Goal: Information Seeking & Learning: Learn about a topic

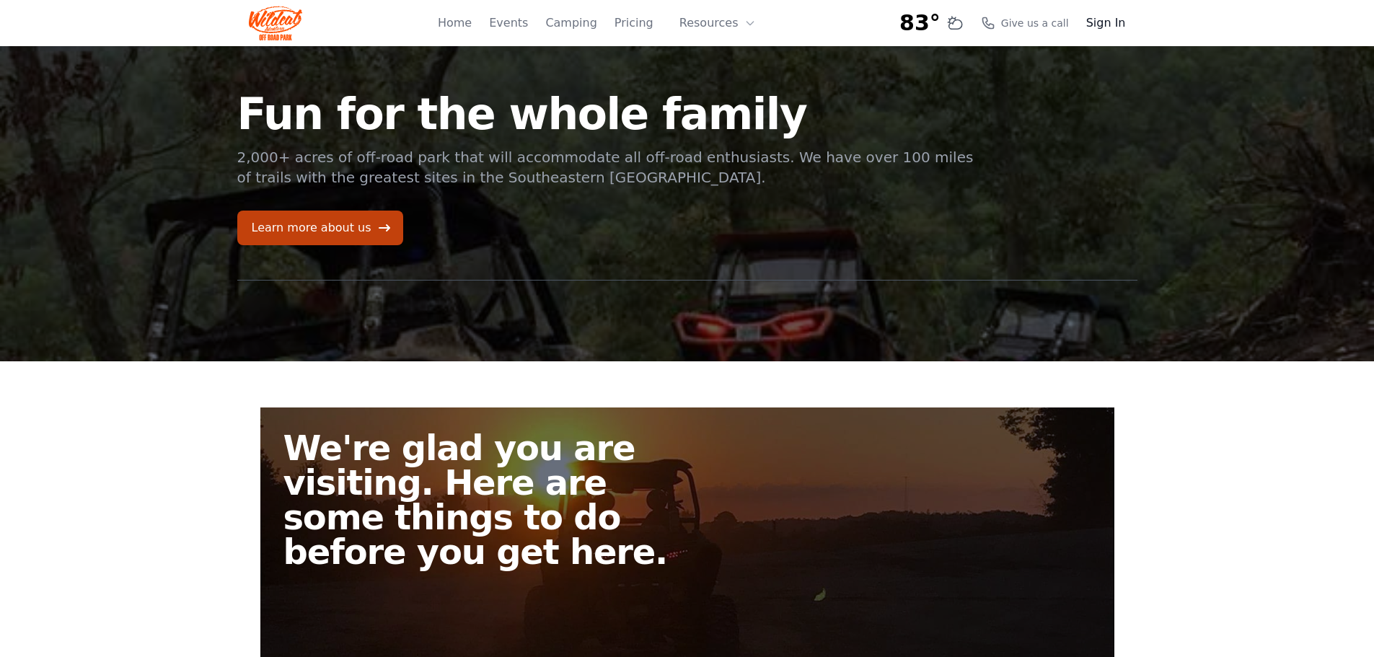
drag, startPoint x: 0, startPoint y: 0, endPoint x: 1104, endPoint y: 22, distance: 1104.5
click at [1104, 22] on link "Sign In" at bounding box center [1106, 22] width 40 height 17
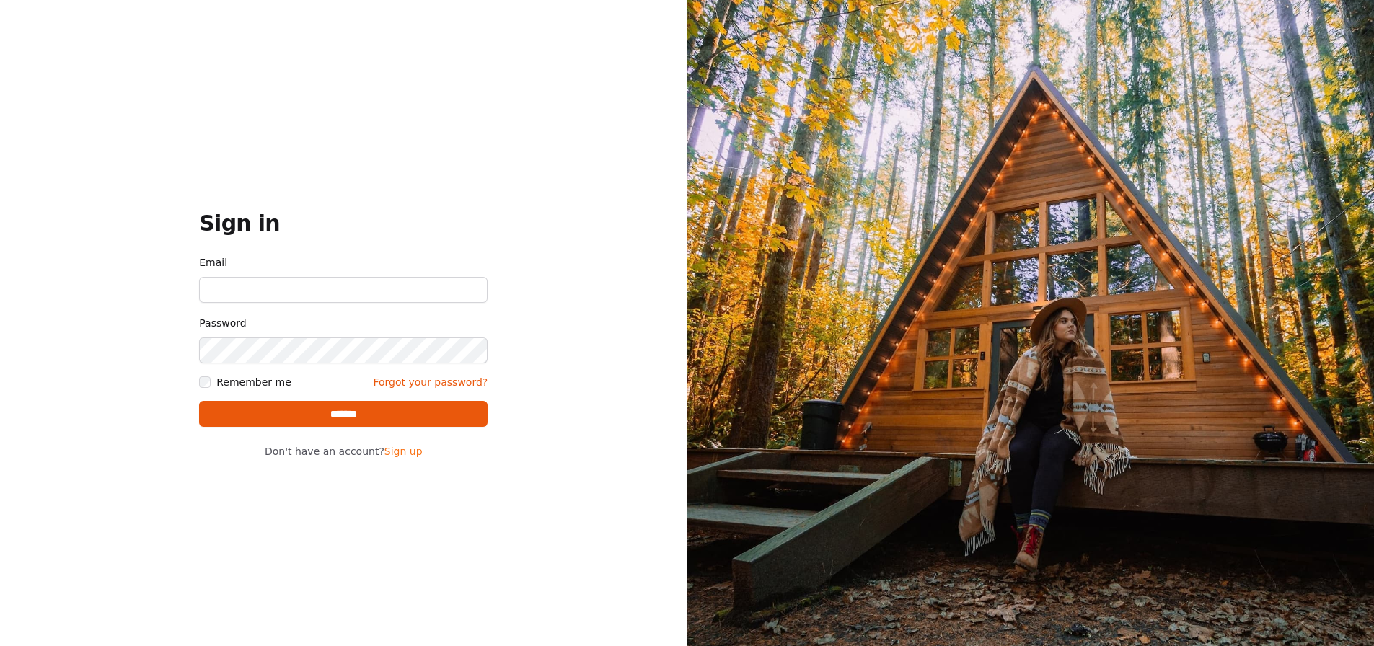
click at [392, 456] on link "Sign up" at bounding box center [403, 452] width 38 height 12
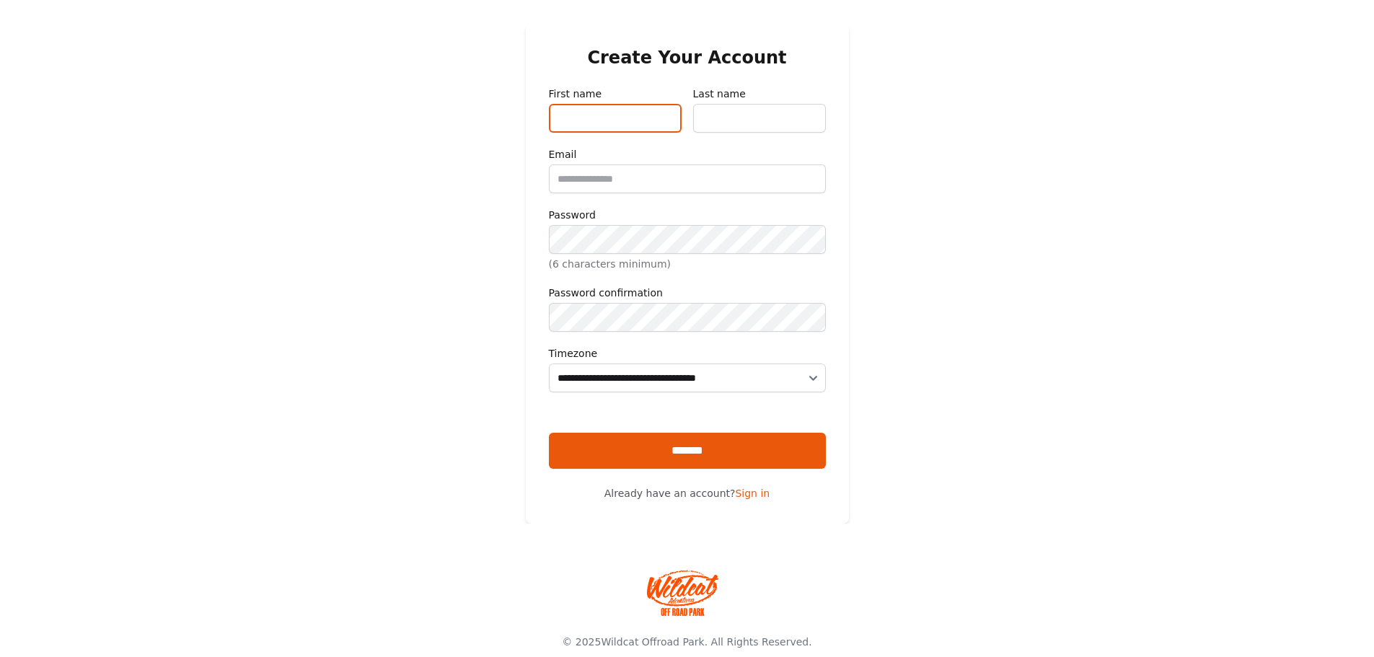
click at [630, 109] on input "First name" at bounding box center [615, 118] width 133 height 29
type input "*****"
type input "*"
type input "*****"
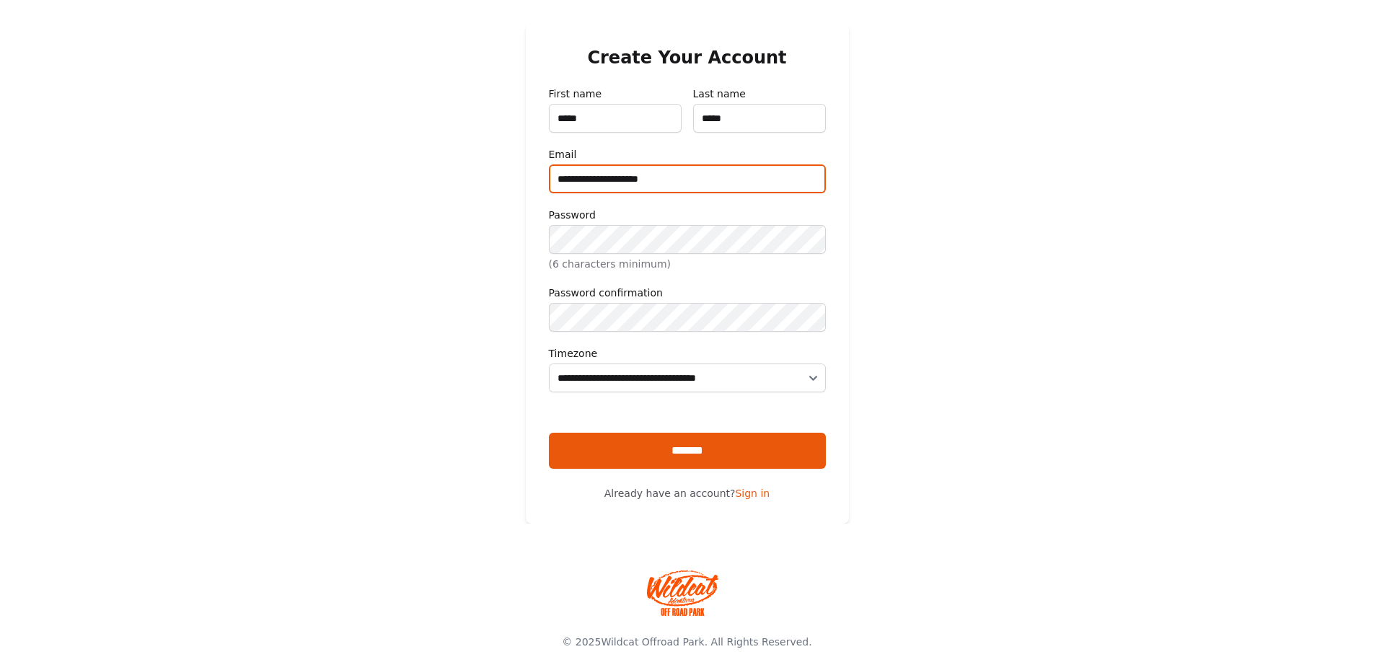
type input "**********"
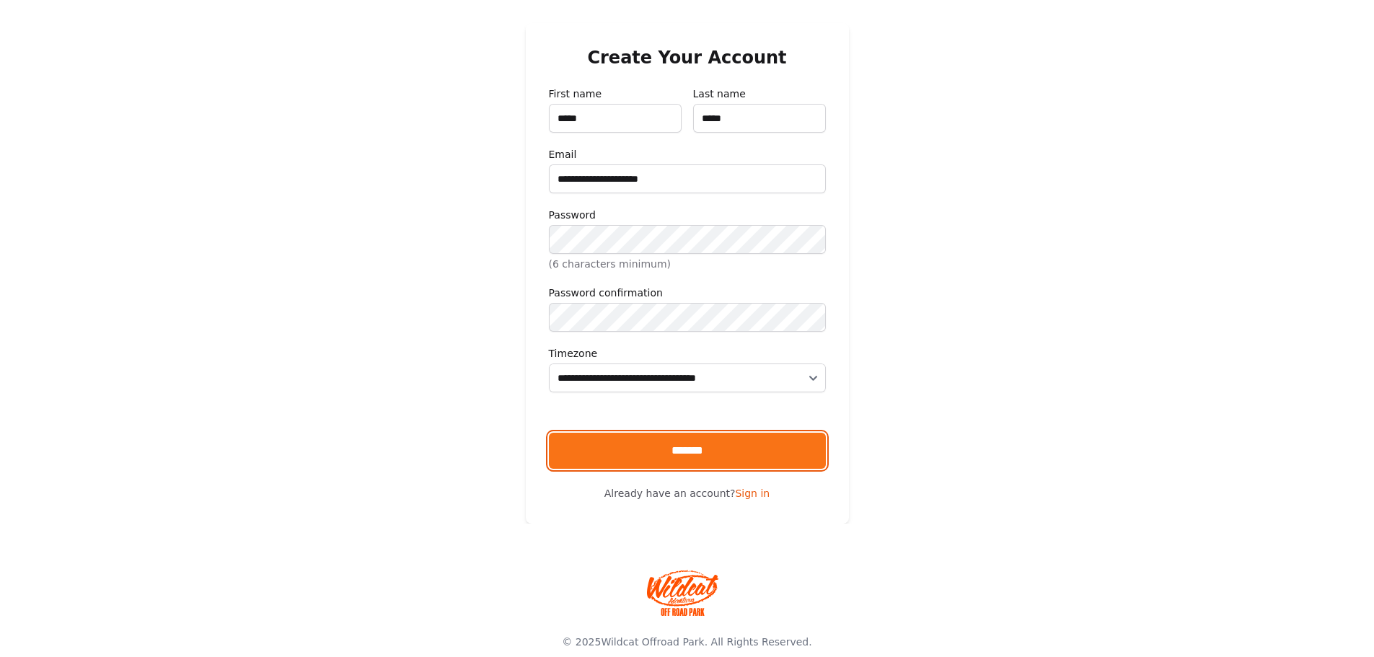
click at [610, 469] on input "*******" at bounding box center [687, 451] width 277 height 36
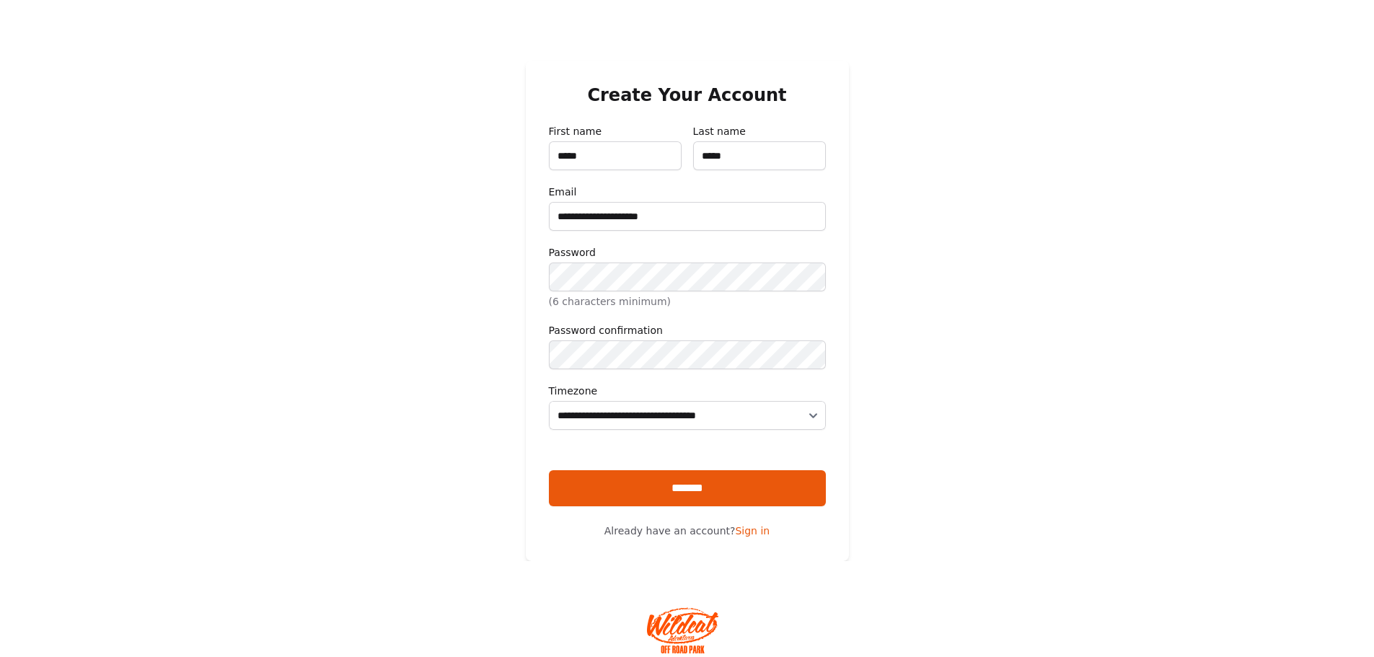
click at [623, 294] on p "(6 characters minimum)" at bounding box center [687, 301] width 277 height 14
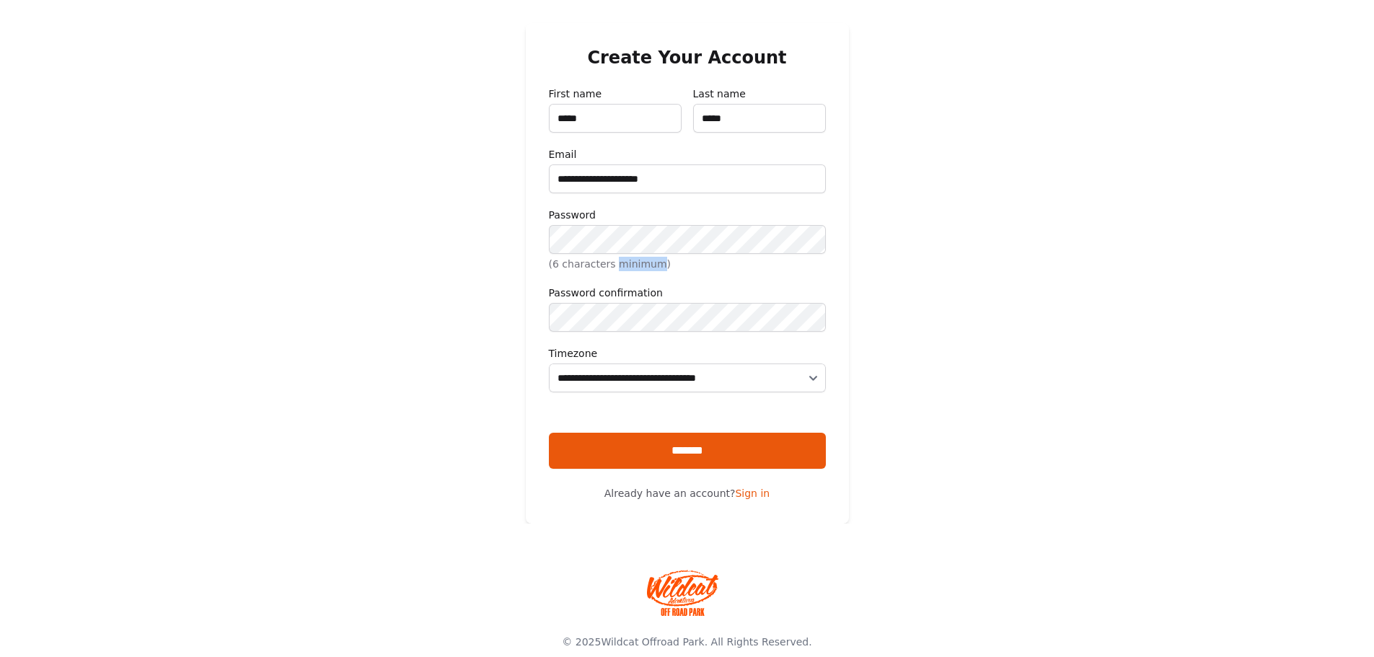
click at [623, 265] on p "(6 characters minimum)" at bounding box center [687, 264] width 277 height 14
click at [428, 216] on main "**********" at bounding box center [687, 273] width 1374 height 501
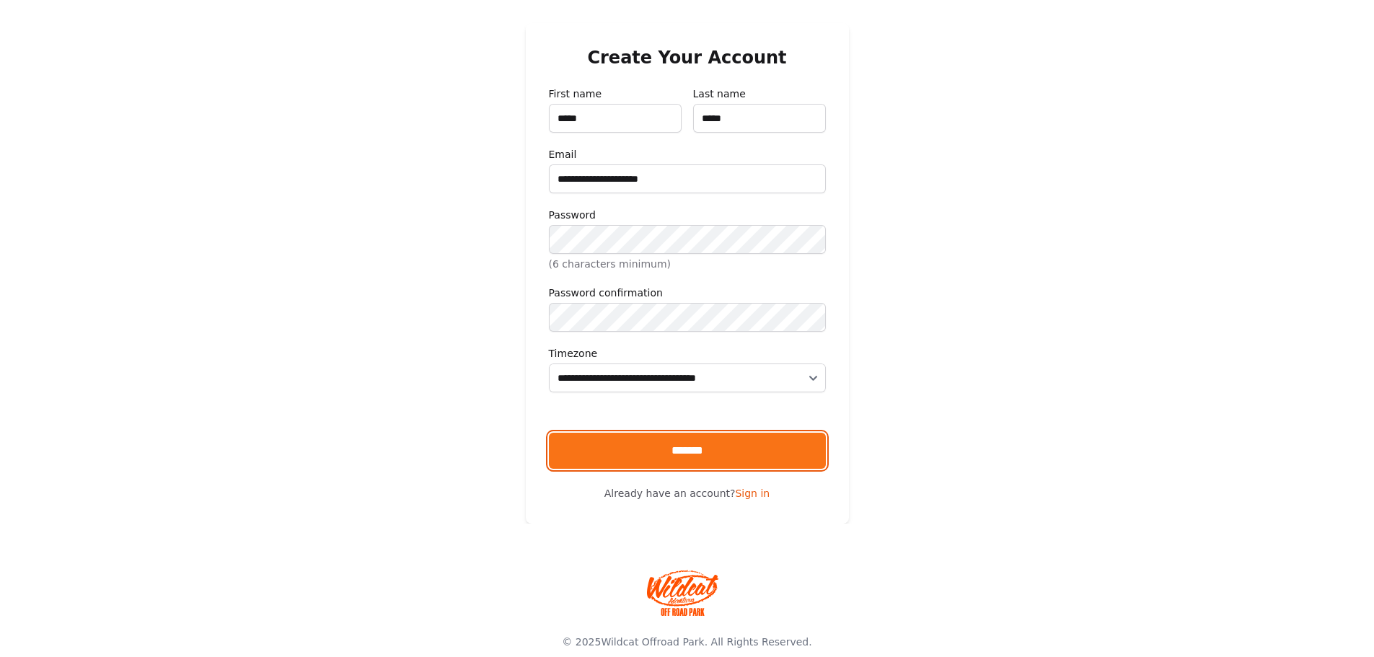
click at [597, 469] on input "*******" at bounding box center [687, 451] width 277 height 36
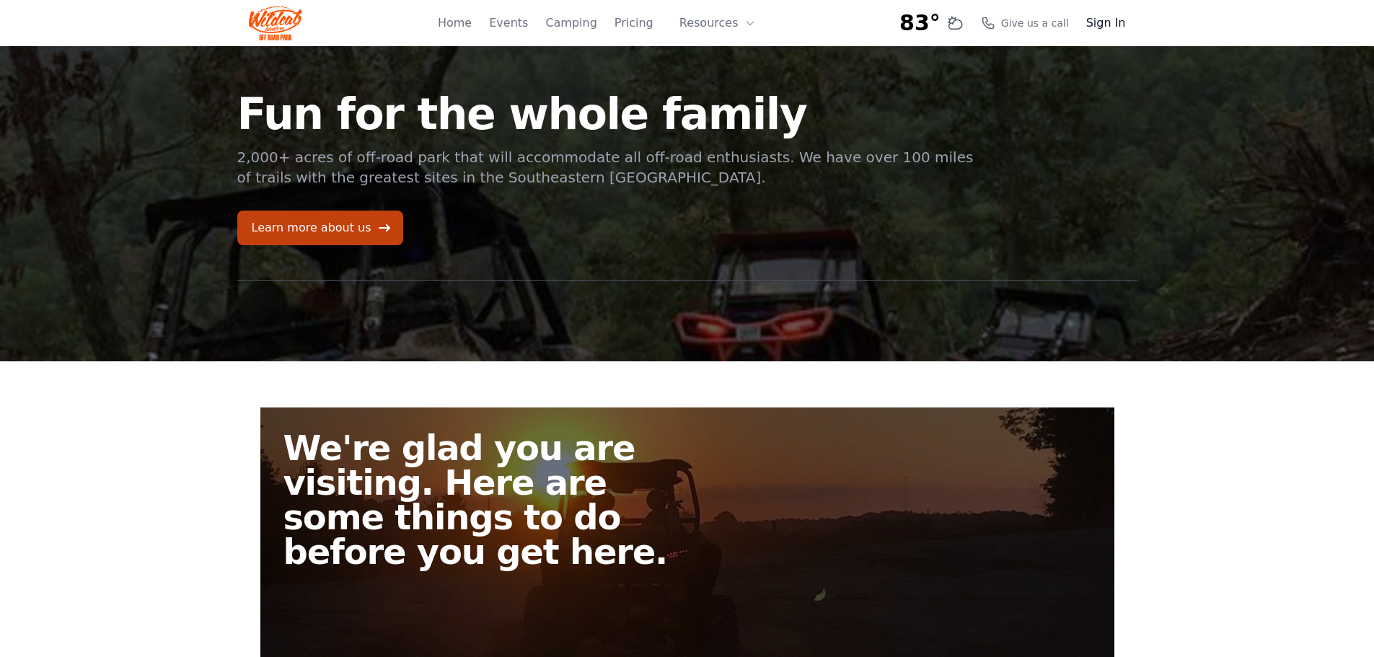
click at [1105, 25] on link "Sign In" at bounding box center [1106, 22] width 40 height 17
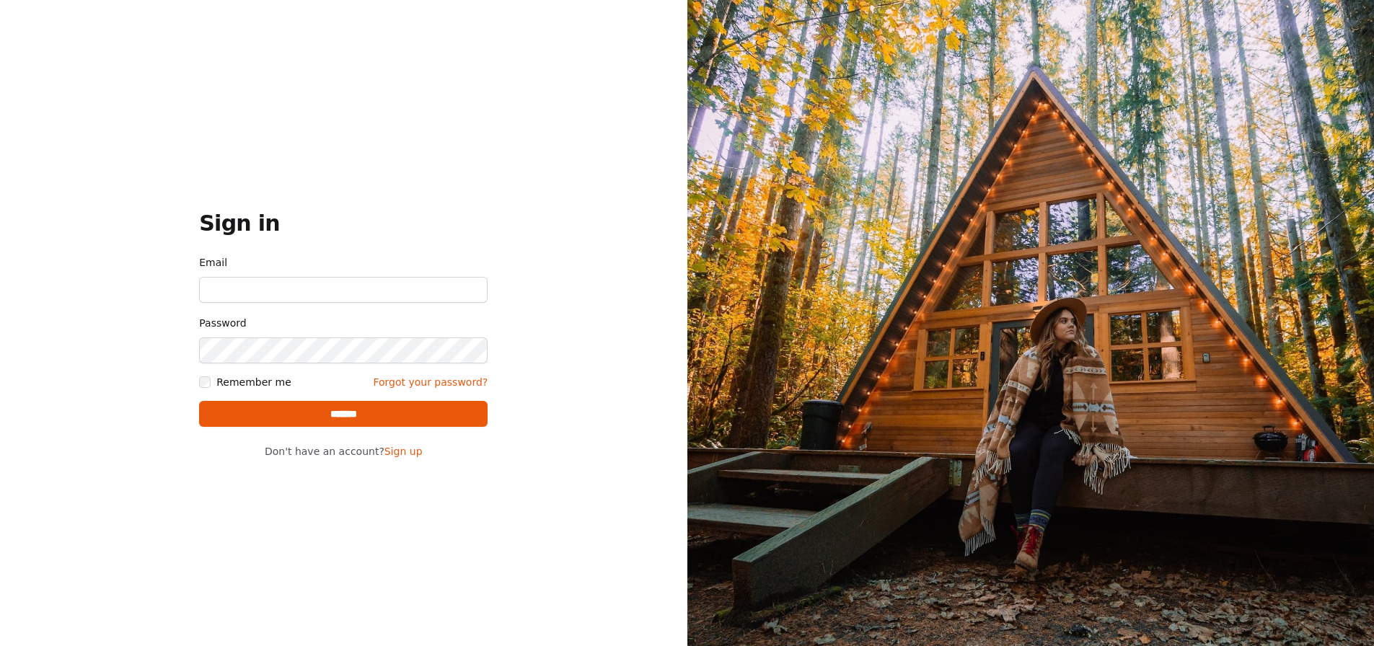
type input "**********"
click at [322, 426] on input "*******" at bounding box center [343, 414] width 289 height 26
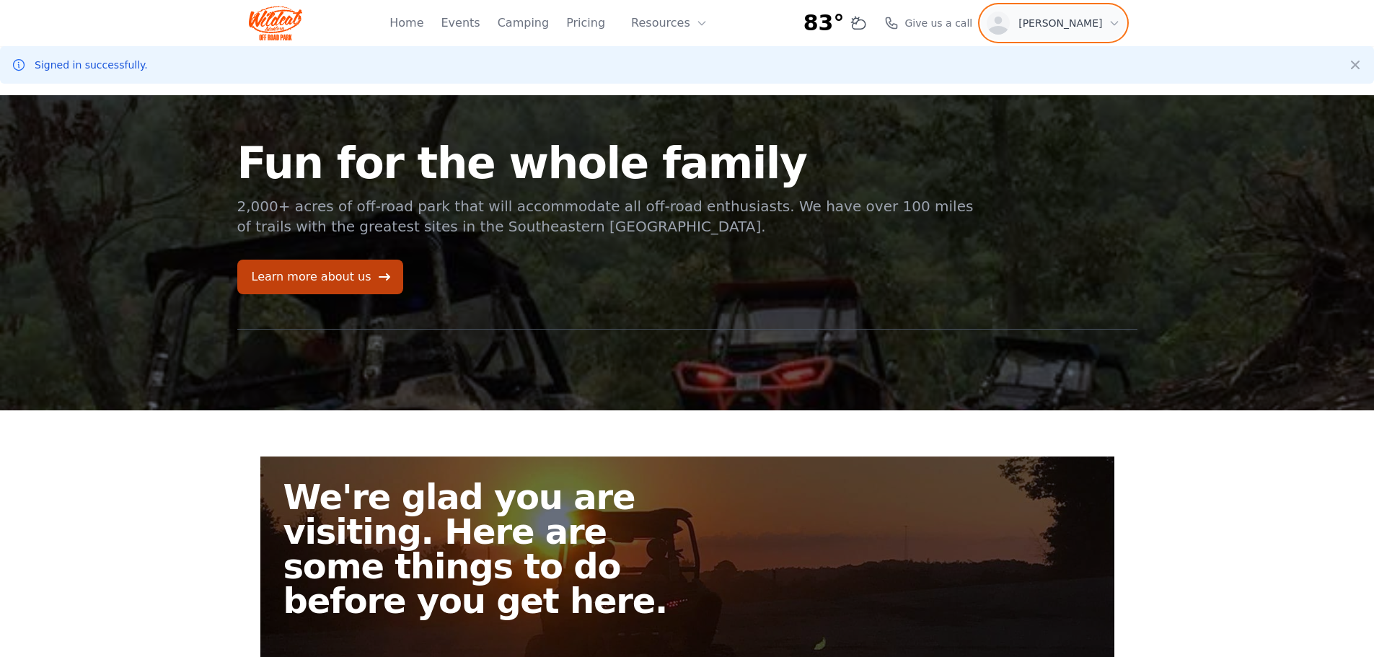
click at [1122, 27] on button "Open user menu [PERSON_NAME]" at bounding box center [1053, 23] width 144 height 35
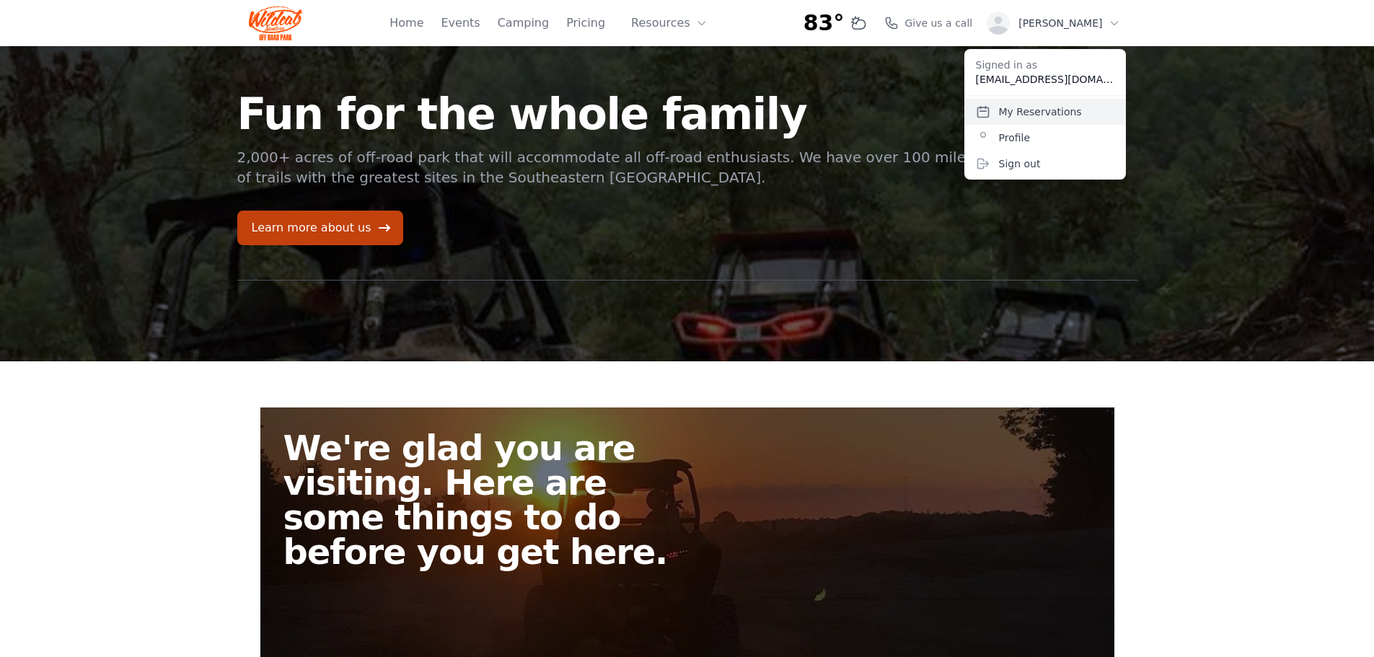
click at [1044, 110] on link "My Reservations" at bounding box center [1045, 112] width 162 height 26
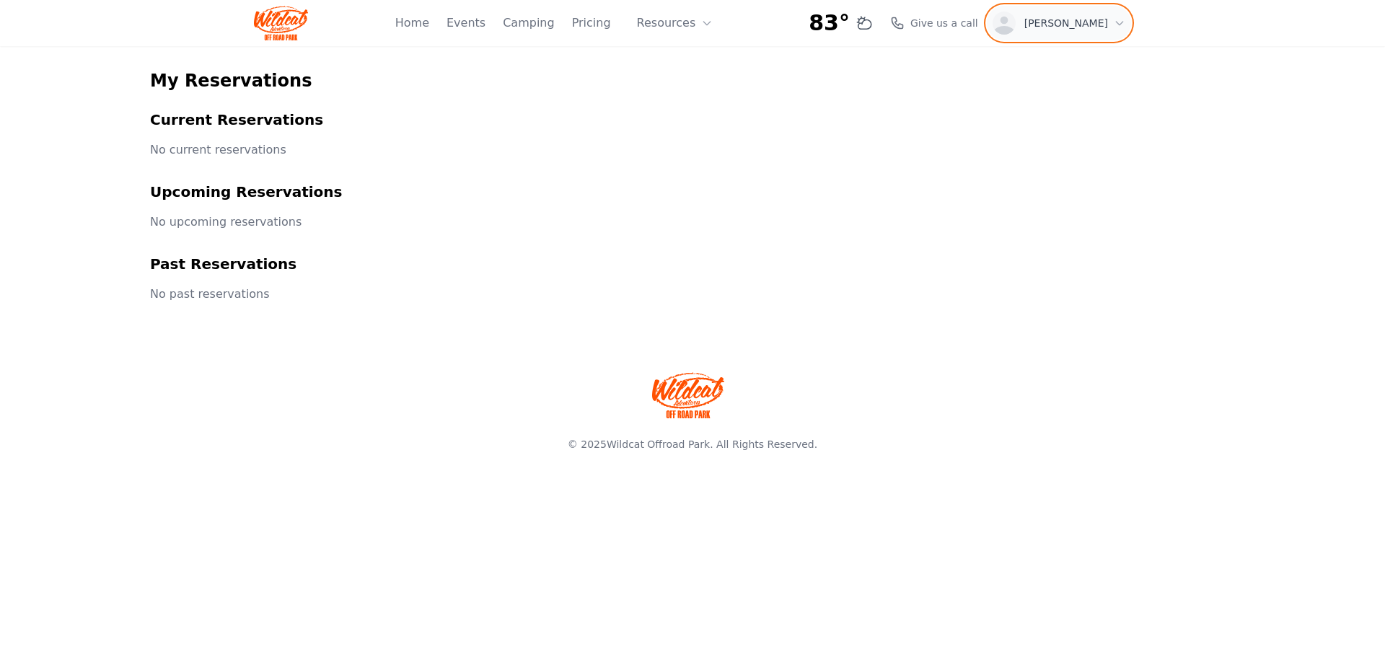
click at [1072, 34] on div "[PERSON_NAME]" at bounding box center [1058, 23] width 133 height 23
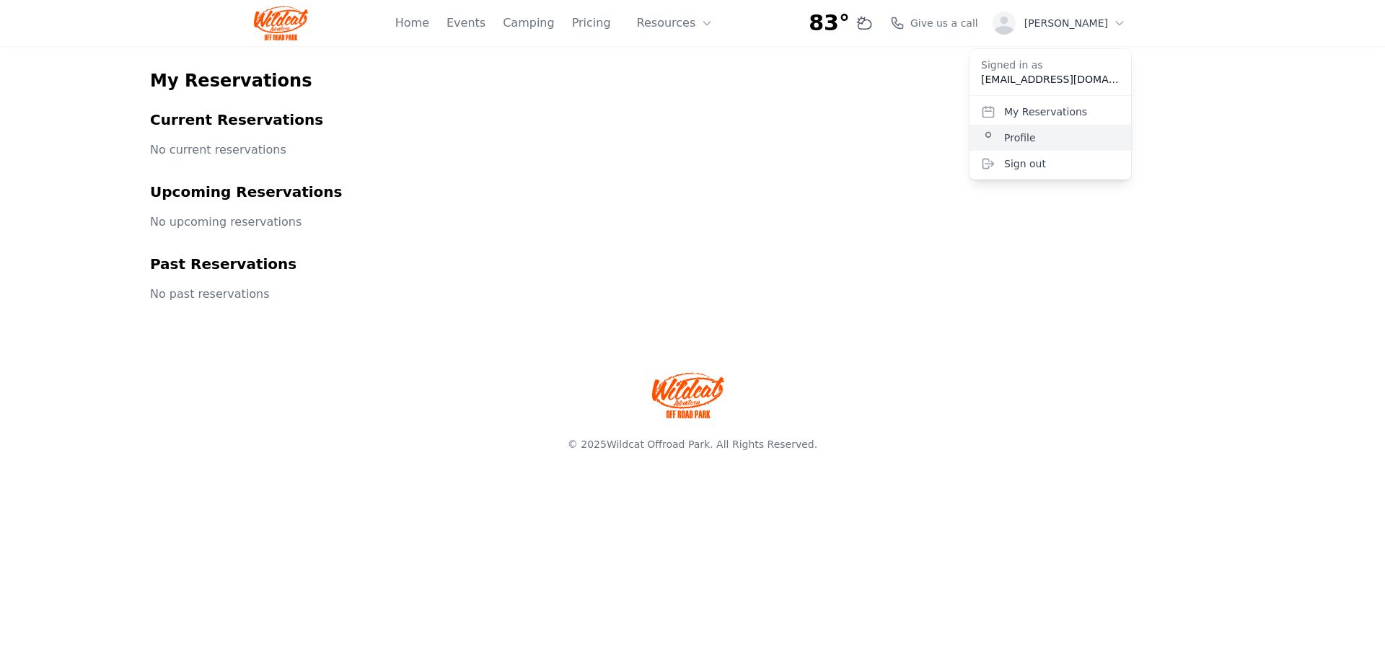
click at [1062, 147] on link "Profile" at bounding box center [1050, 138] width 162 height 26
click at [485, 22] on link "Events" at bounding box center [465, 22] width 39 height 17
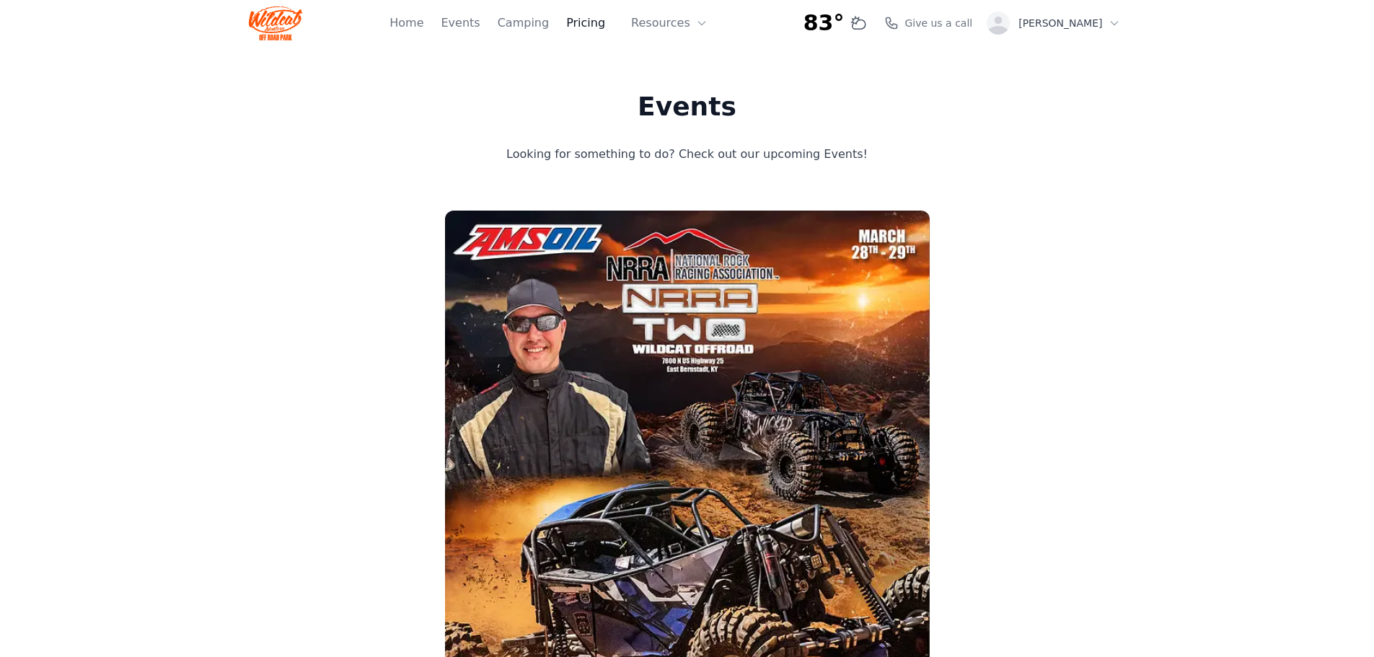
click at [605, 19] on link "Pricing" at bounding box center [585, 22] width 39 height 17
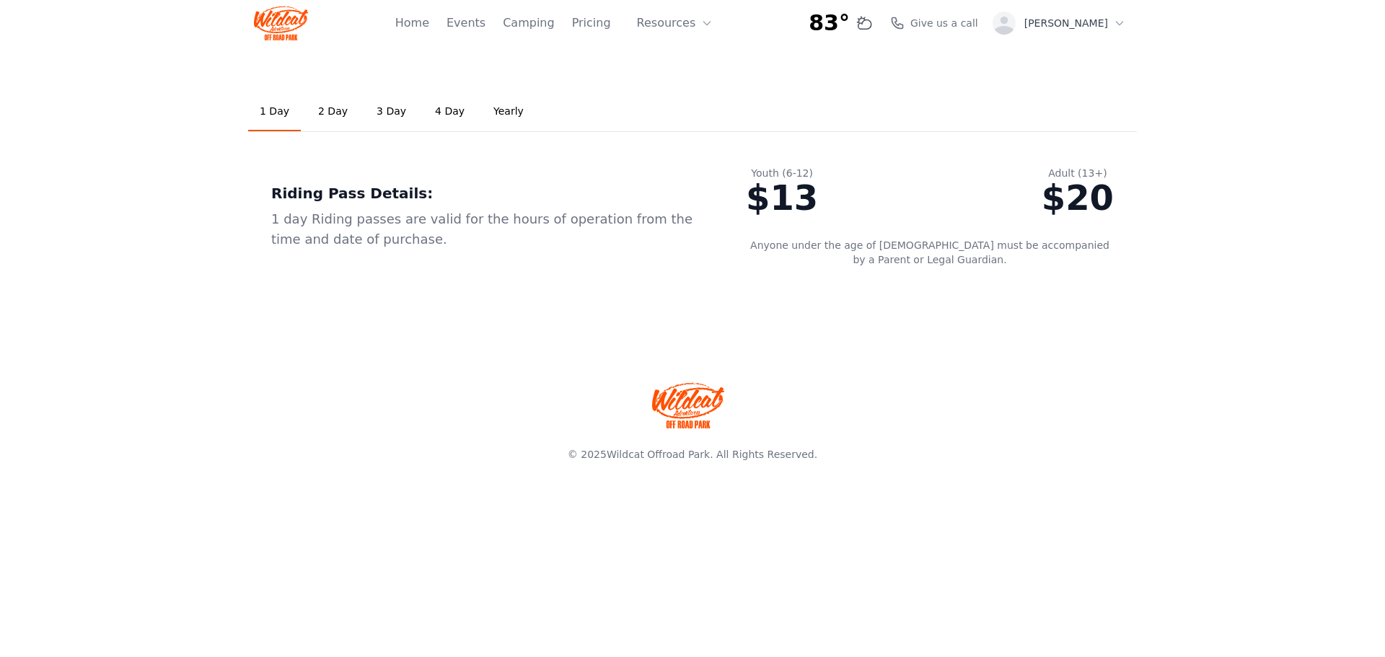
click at [338, 115] on link "2 Day" at bounding box center [333, 111] width 53 height 39
drag, startPoint x: 565, startPoint y: 226, endPoint x: 807, endPoint y: 220, distance: 241.7
click at [594, 219] on div "2 day Riding passes are valid for the hours of operation from the time and date…" at bounding box center [485, 229] width 428 height 40
drag, startPoint x: 1096, startPoint y: 203, endPoint x: 1078, endPoint y: 201, distance: 18.1
click at [1096, 203] on div "$40" at bounding box center [1078, 197] width 72 height 35
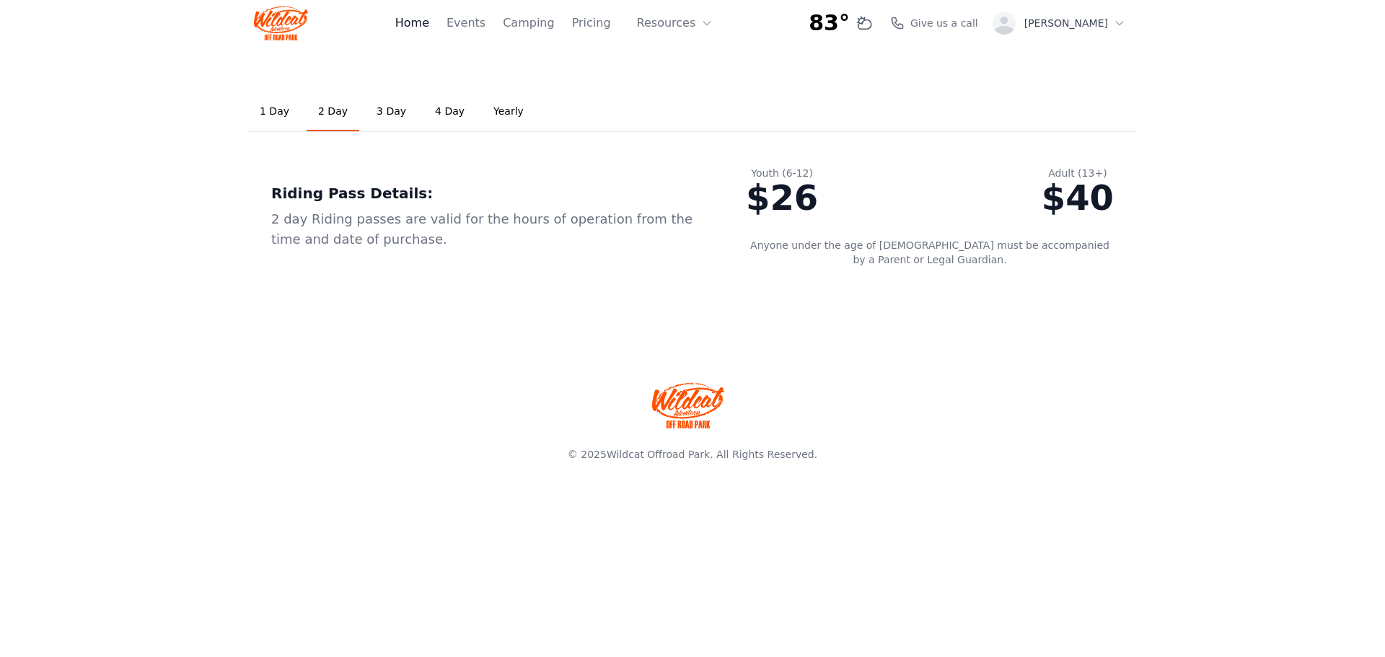
click at [429, 19] on link "Home" at bounding box center [412, 22] width 34 height 17
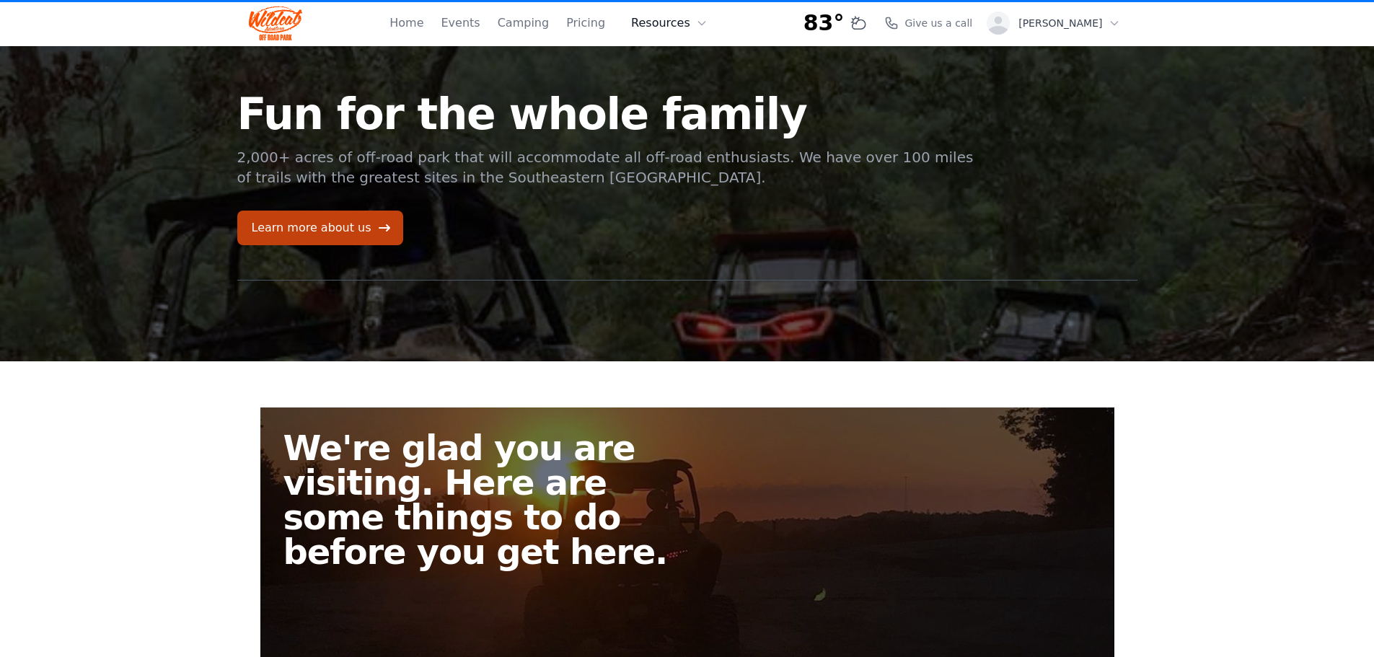
click at [705, 22] on icon at bounding box center [701, 24] width 6 height 4
click at [700, 62] on link "About" at bounding box center [691, 59] width 138 height 26
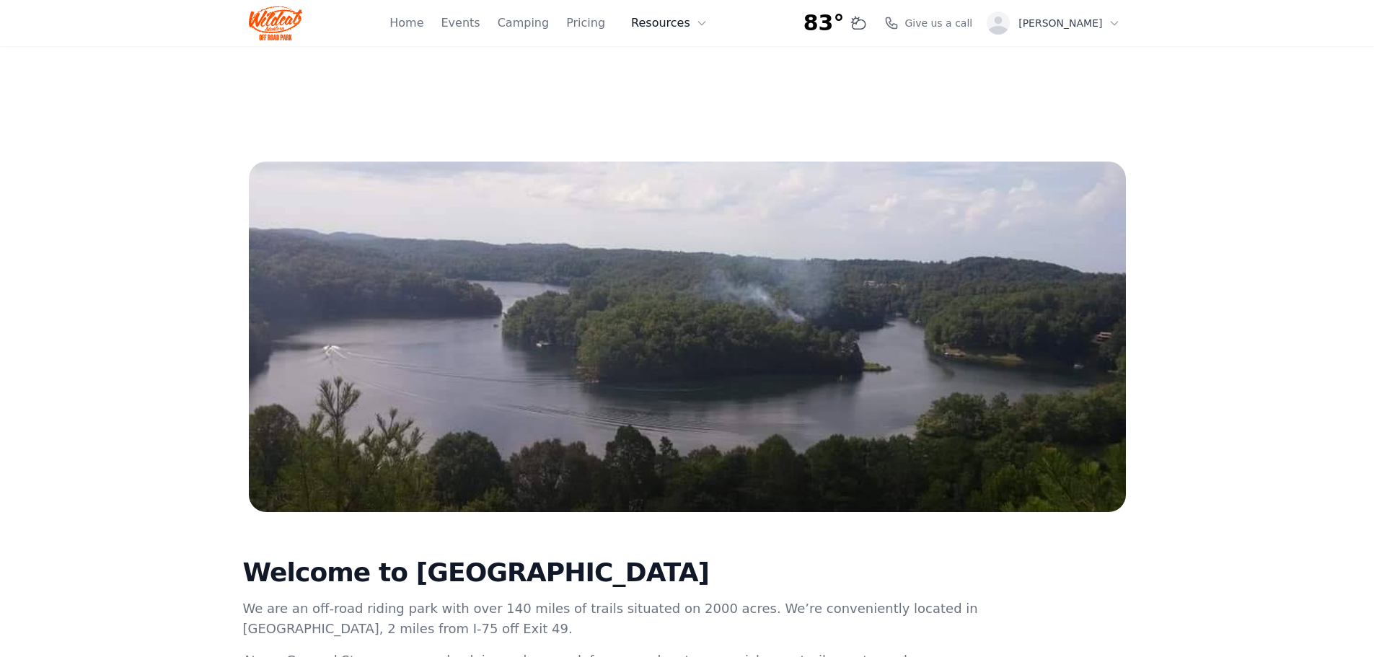
click at [704, 36] on button "Resources" at bounding box center [669, 23] width 94 height 29
click at [703, 87] on link "FAQ" at bounding box center [691, 85] width 138 height 26
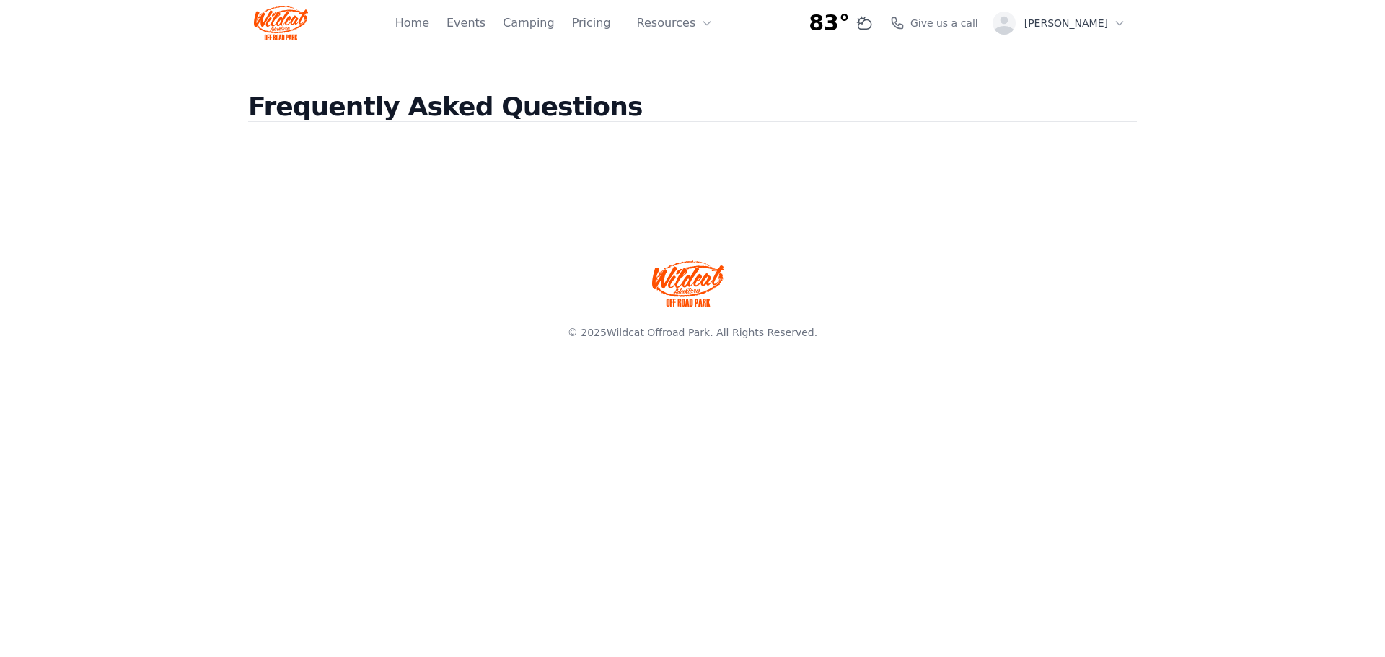
click at [264, 22] on img at bounding box center [281, 23] width 54 height 35
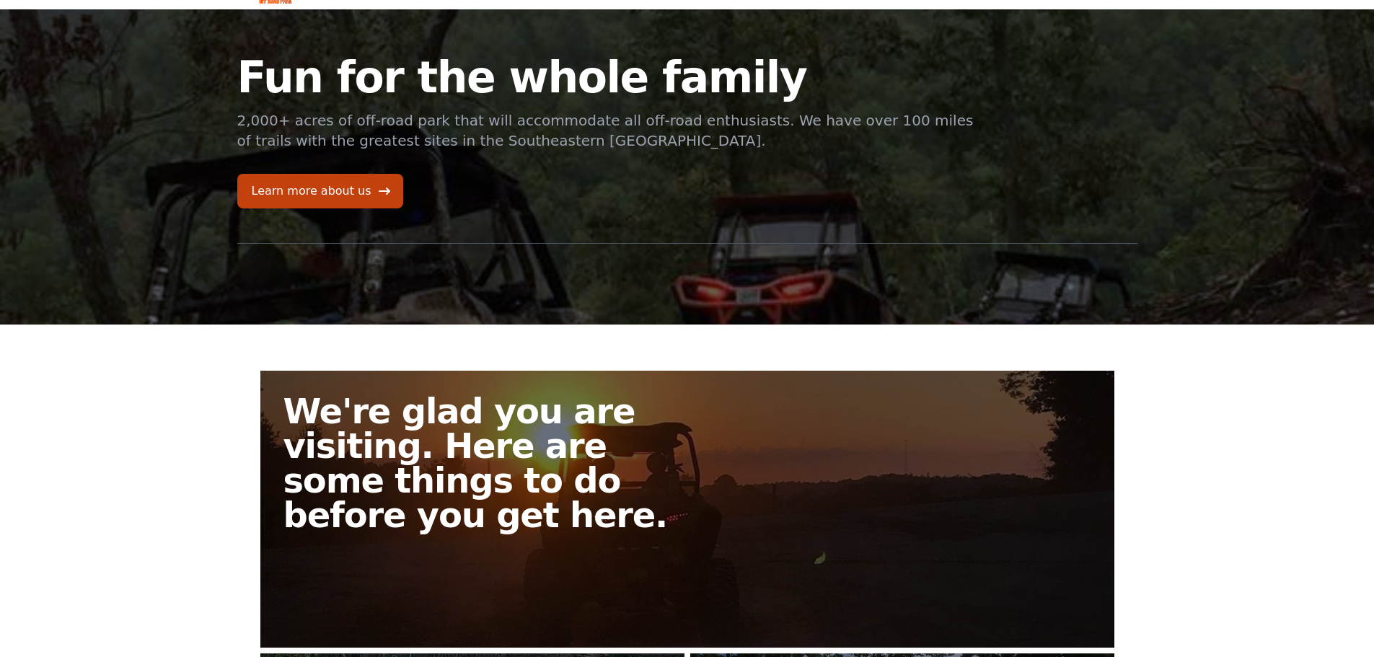
scroll to position [72, 0]
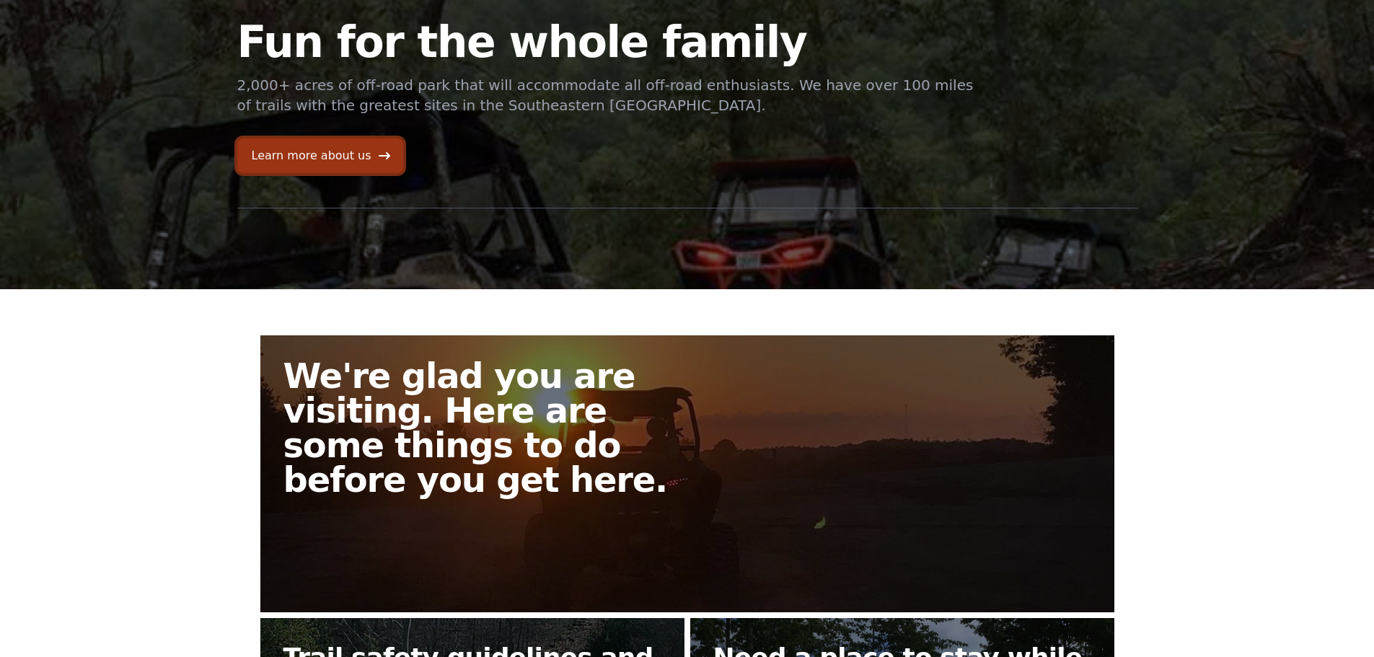
click at [317, 151] on link "Learn more about us" at bounding box center [320, 155] width 166 height 35
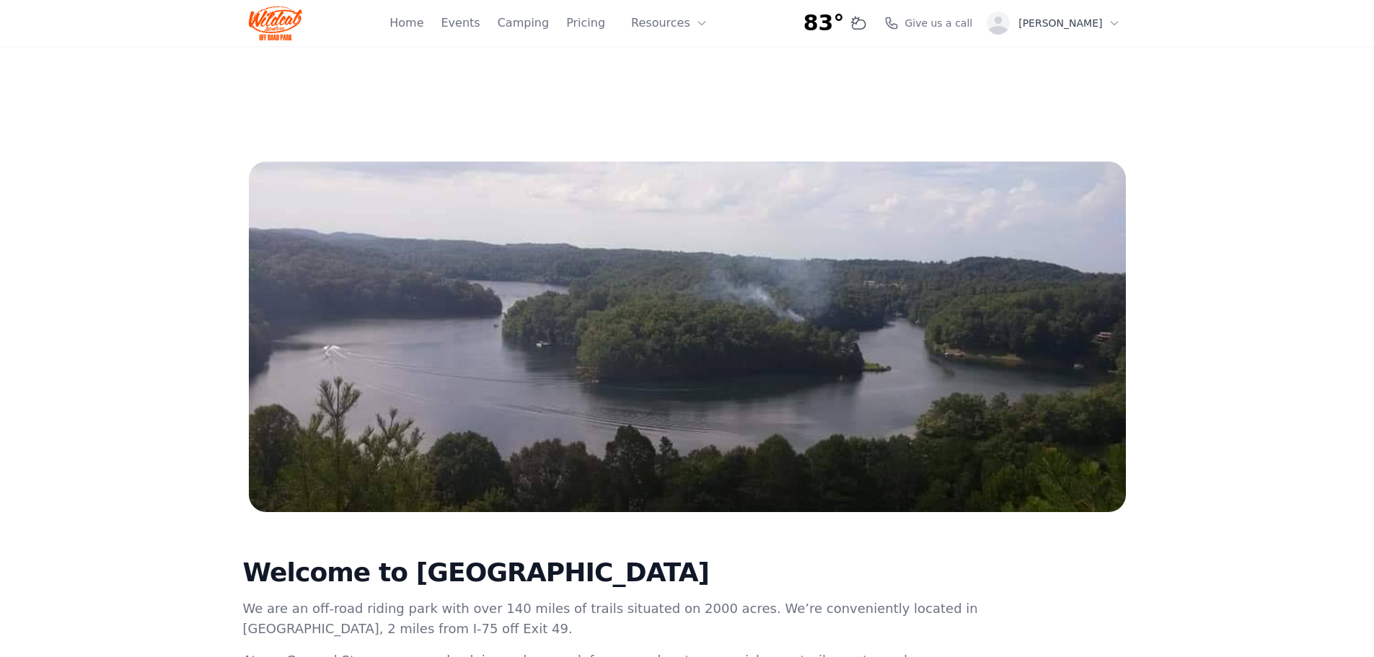
click at [284, 29] on img at bounding box center [276, 23] width 54 height 35
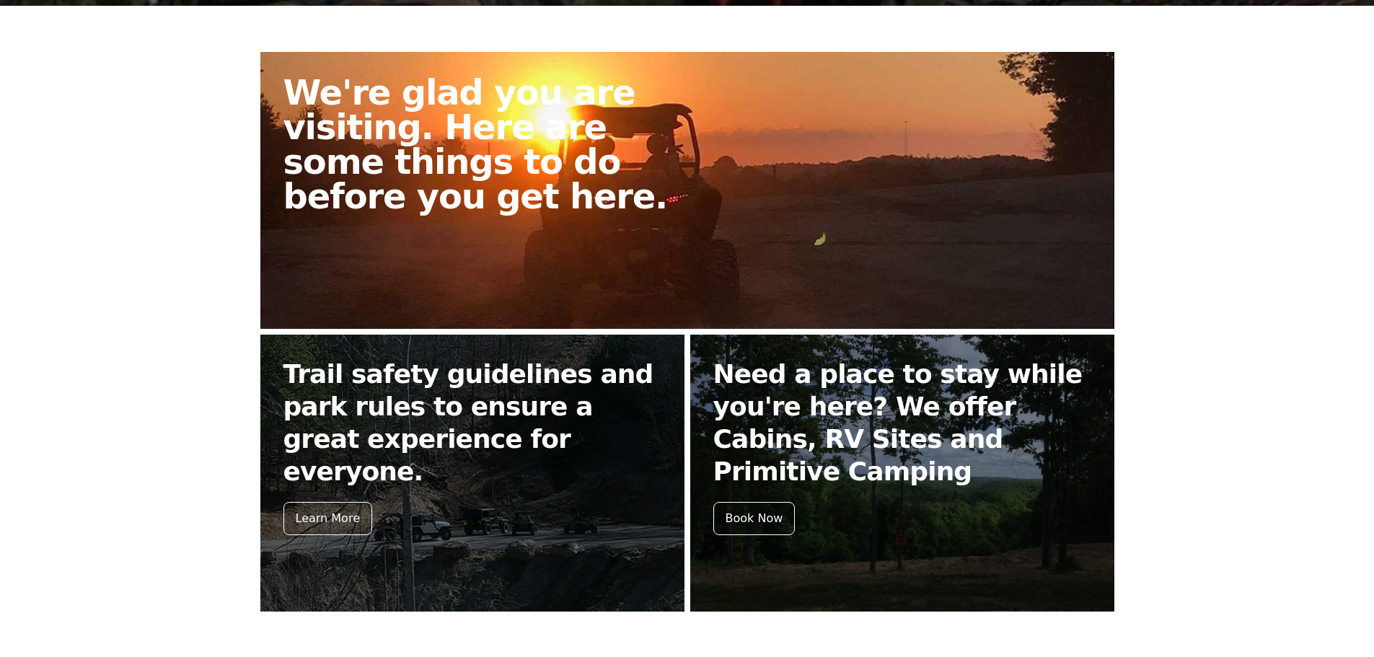
scroll to position [361, 0]
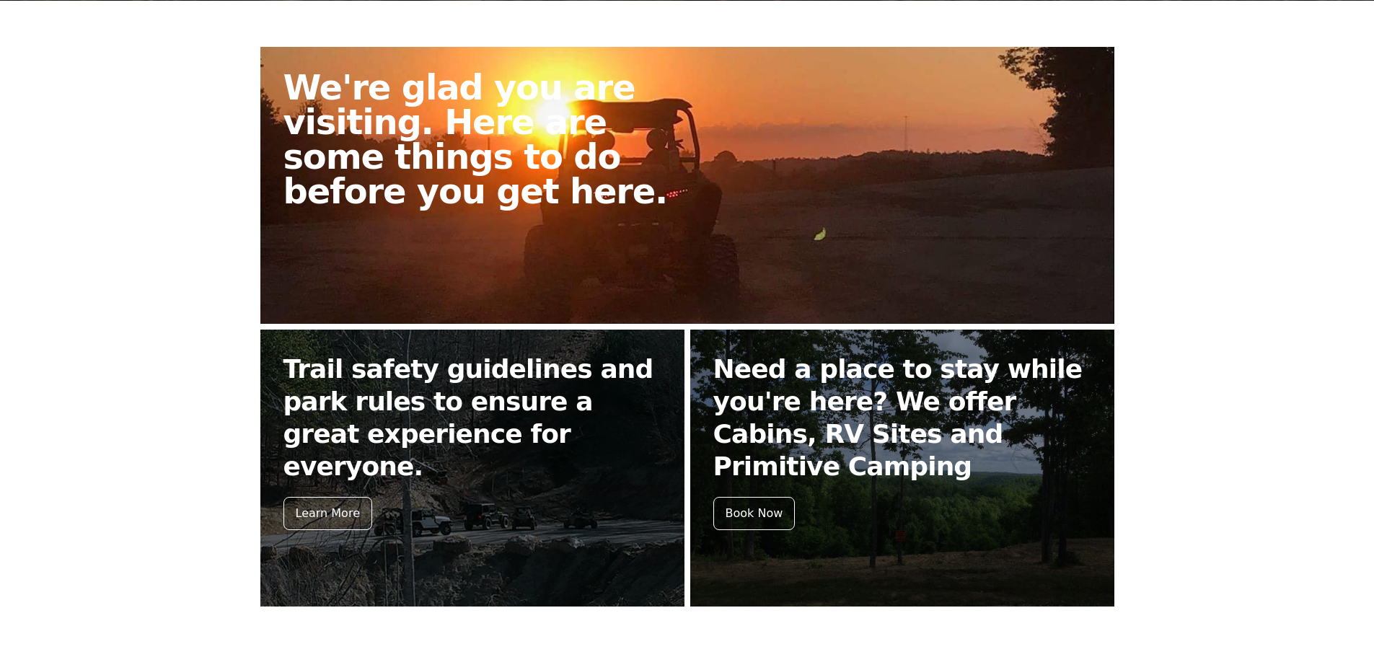
click at [378, 224] on link "We're glad you are visiting. Here are some things to do before you get here." at bounding box center [687, 185] width 854 height 277
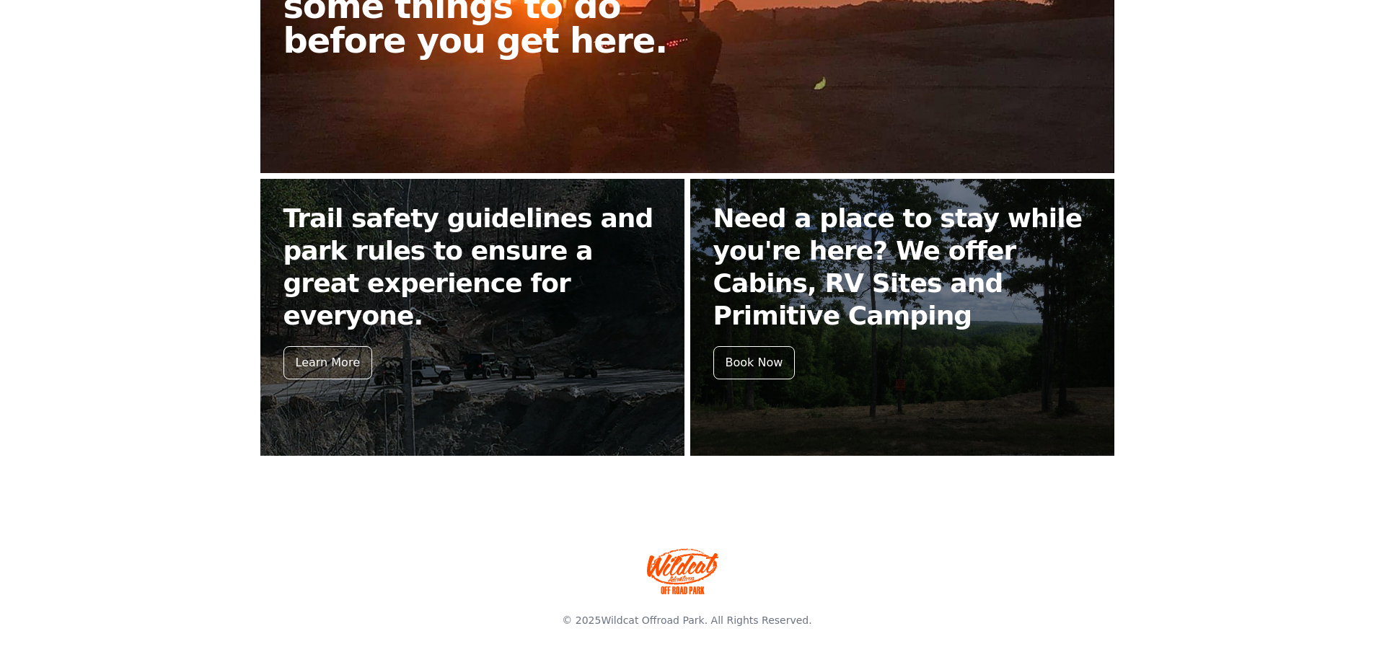
scroll to position [512, 0]
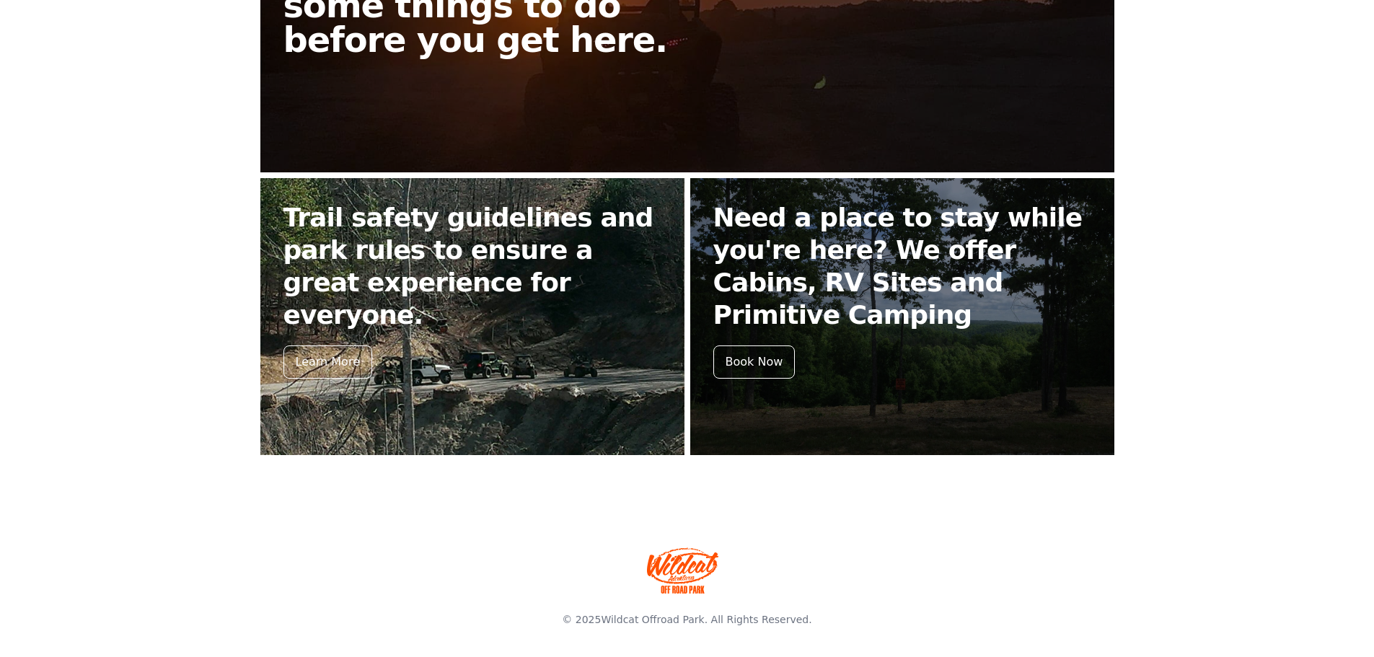
click at [454, 276] on h2 "Trail safety guidelines and park rules to ensure a great experience for everyon…" at bounding box center [472, 266] width 378 height 130
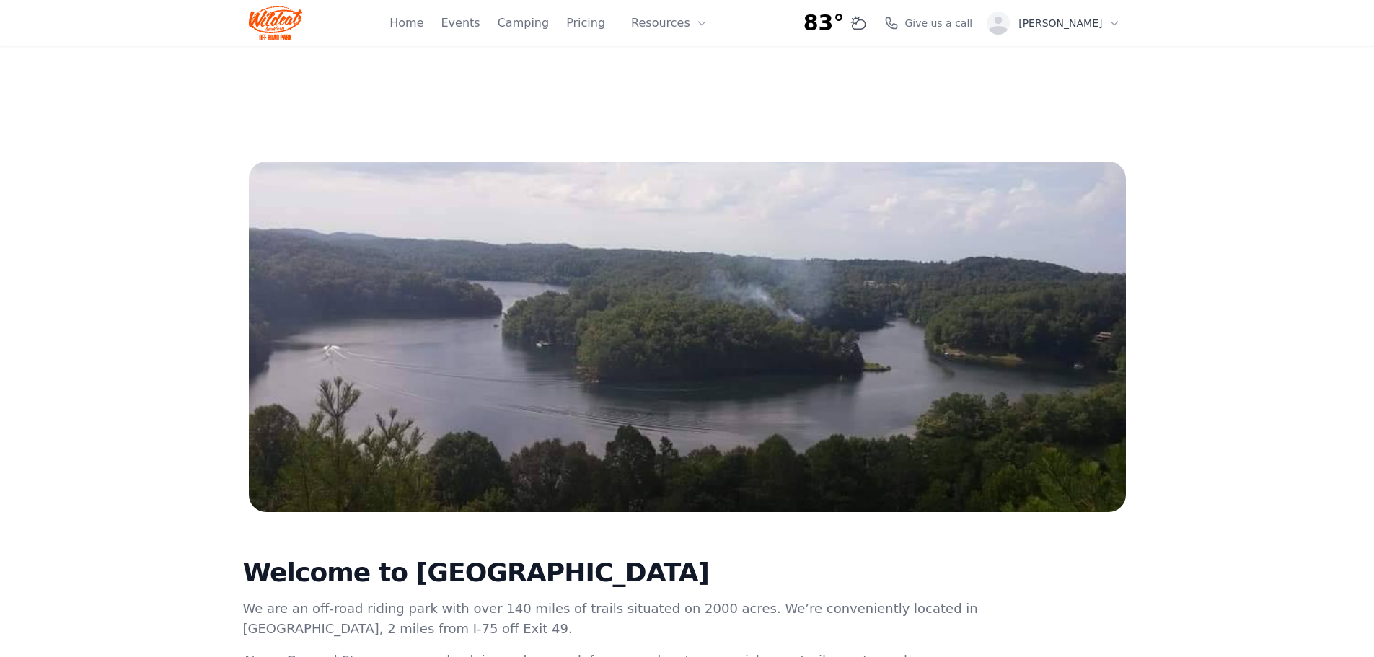
click at [454, 276] on img at bounding box center [687, 337] width 877 height 351
click at [265, 25] on img at bounding box center [276, 23] width 54 height 35
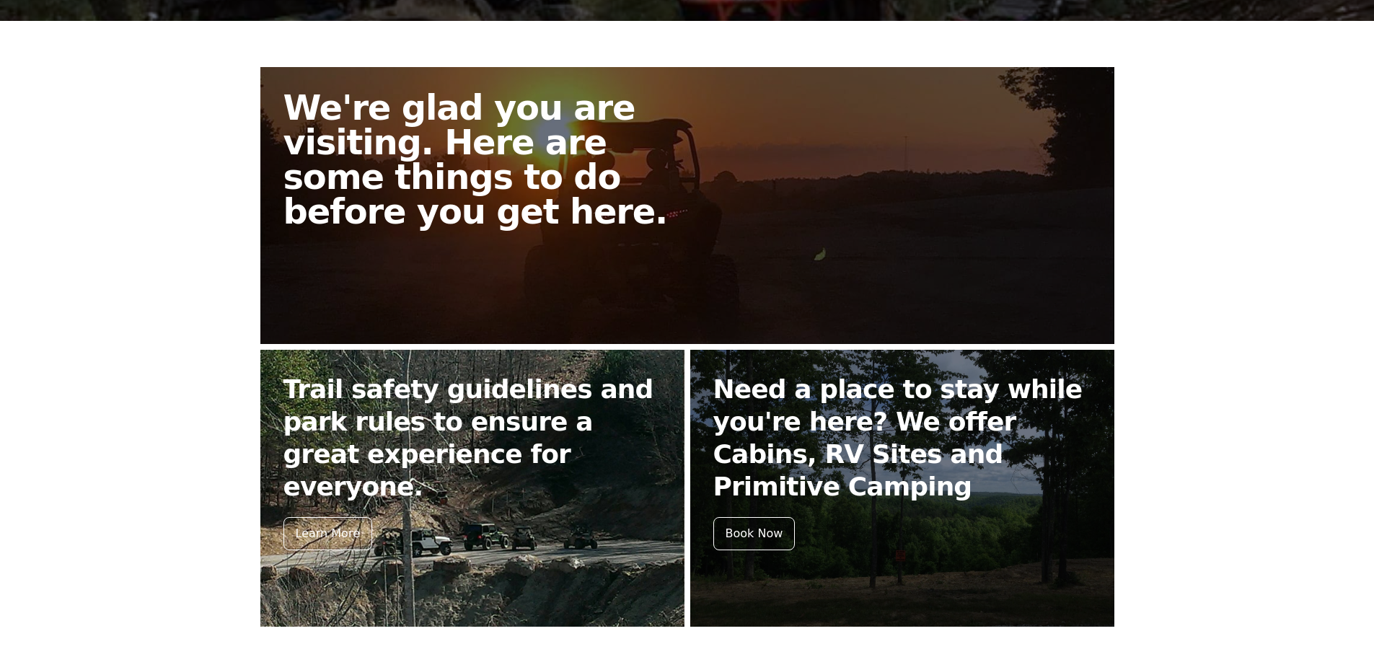
scroll to position [505, 0]
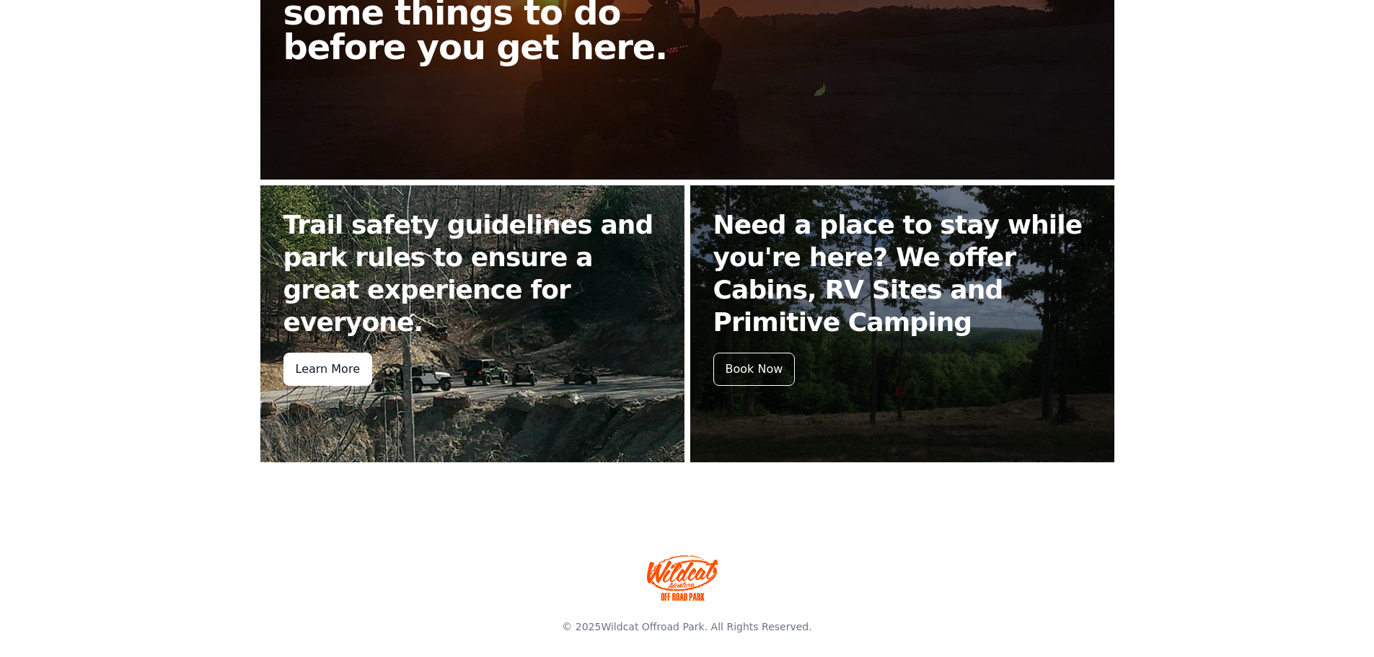
click at [343, 353] on div "Learn More" at bounding box center [327, 369] width 89 height 33
